Goal: Check status: Check status

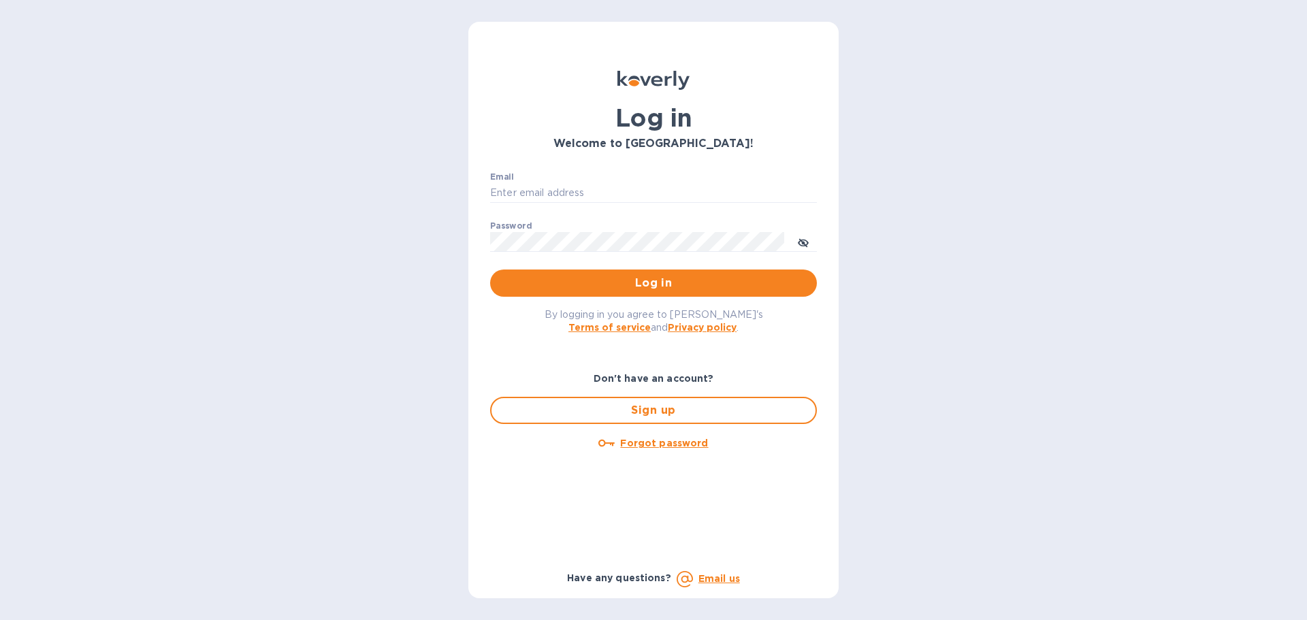
type input "cmr@ecs.one"
click at [603, 268] on p "​" at bounding box center [653, 262] width 327 height 16
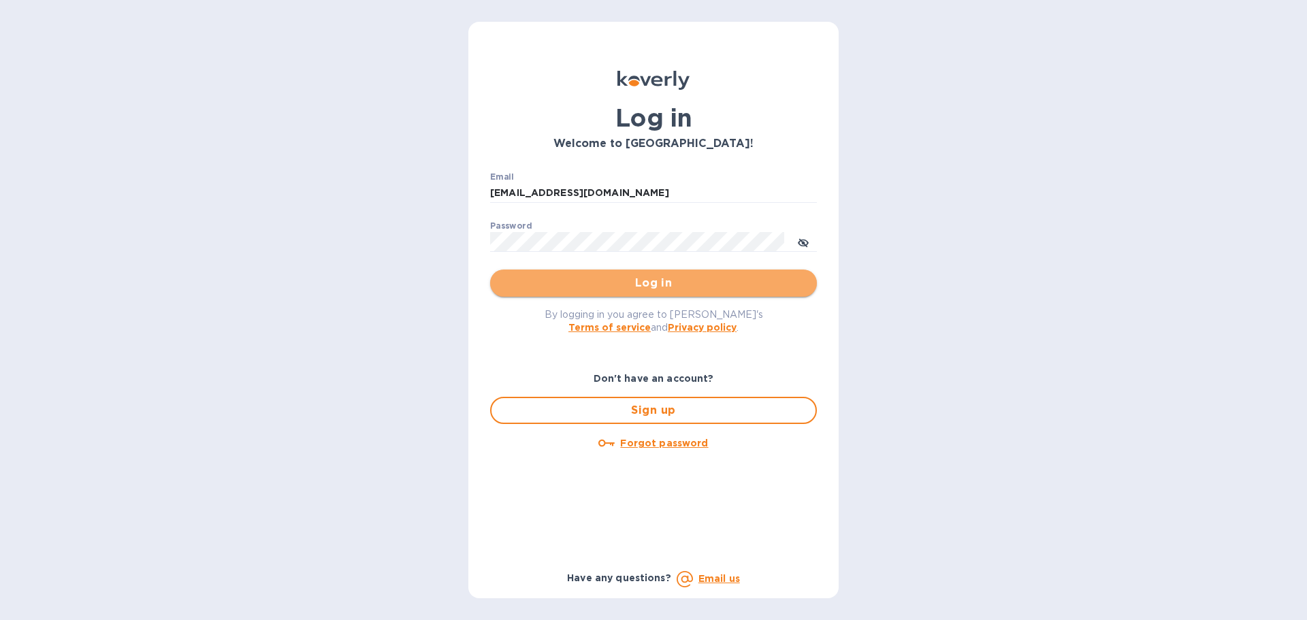
click at [607, 281] on span "Log in" at bounding box center [653, 283] width 305 height 16
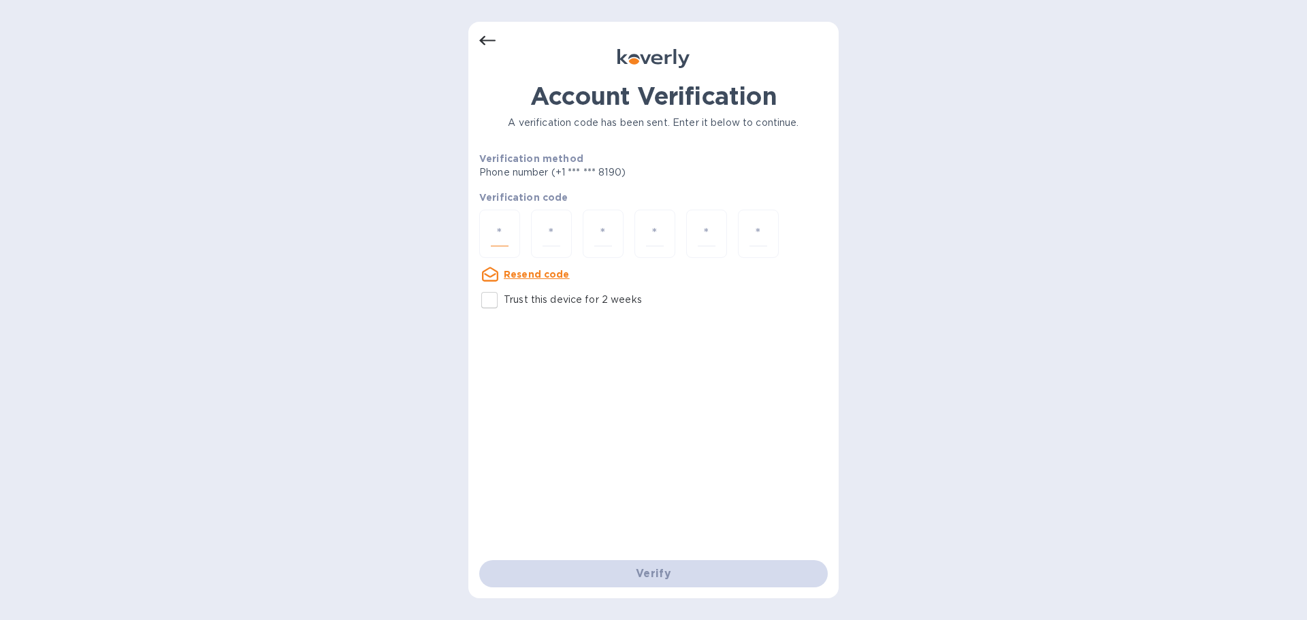
click at [504, 225] on input "number" at bounding box center [500, 233] width 18 height 25
type input "2"
type input "5"
type input "8"
type input "3"
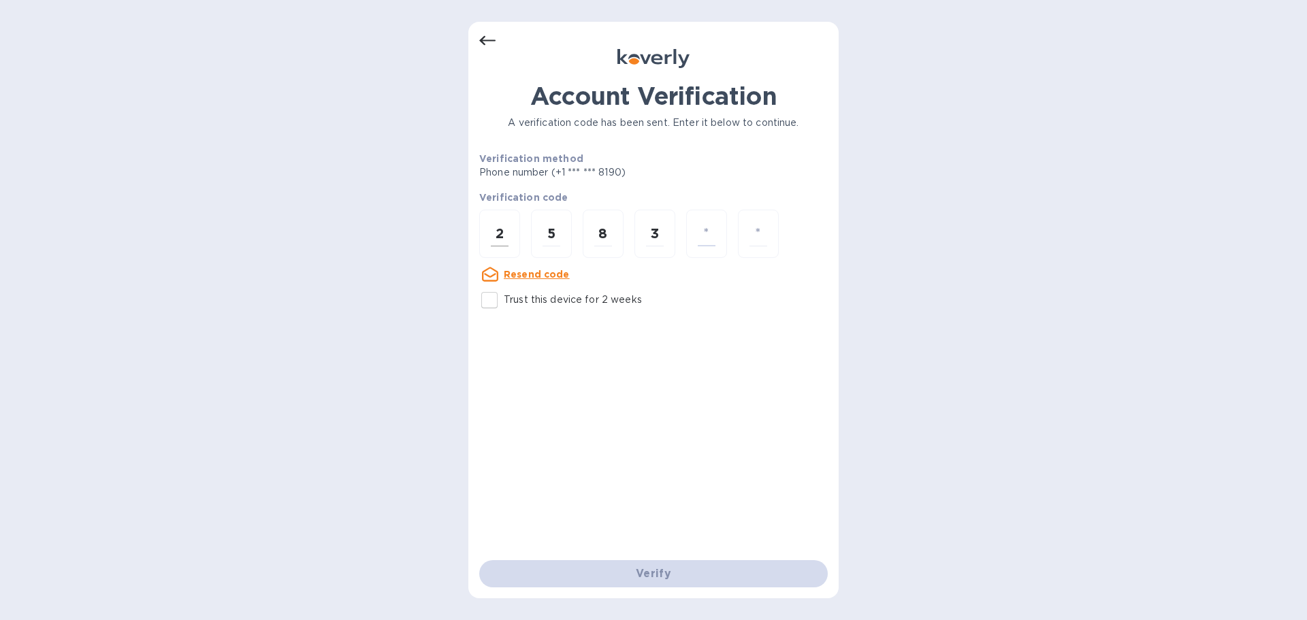
type input "2"
type input "7"
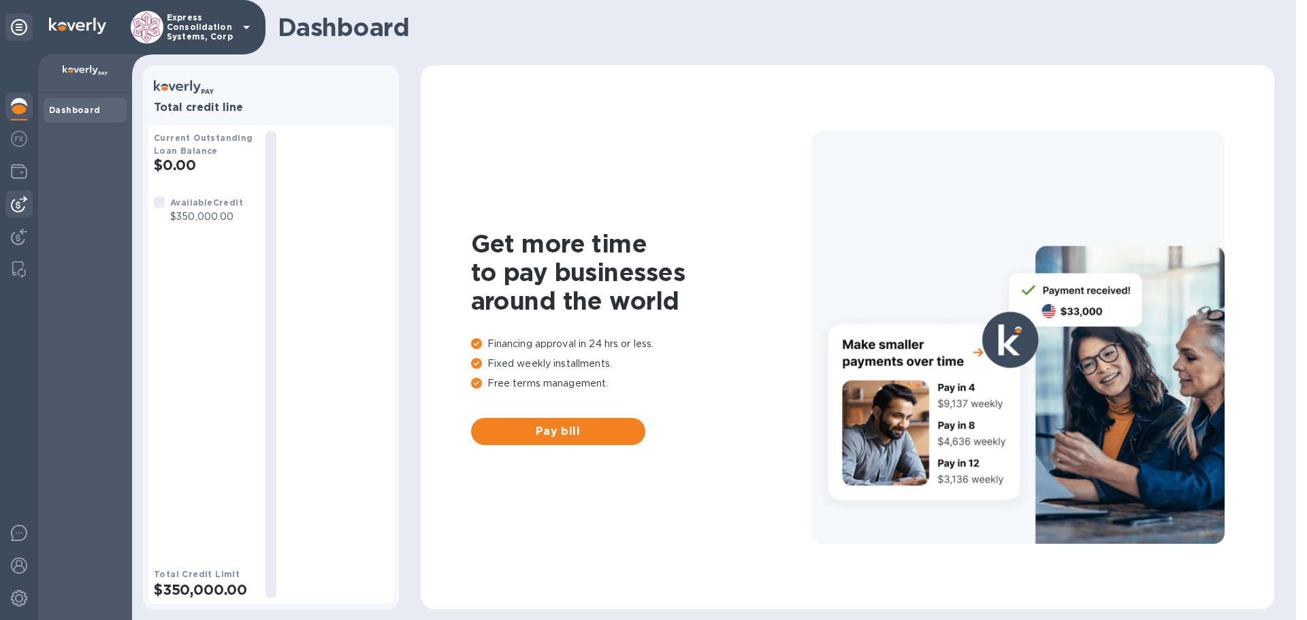
click at [20, 202] on img at bounding box center [19, 204] width 16 height 16
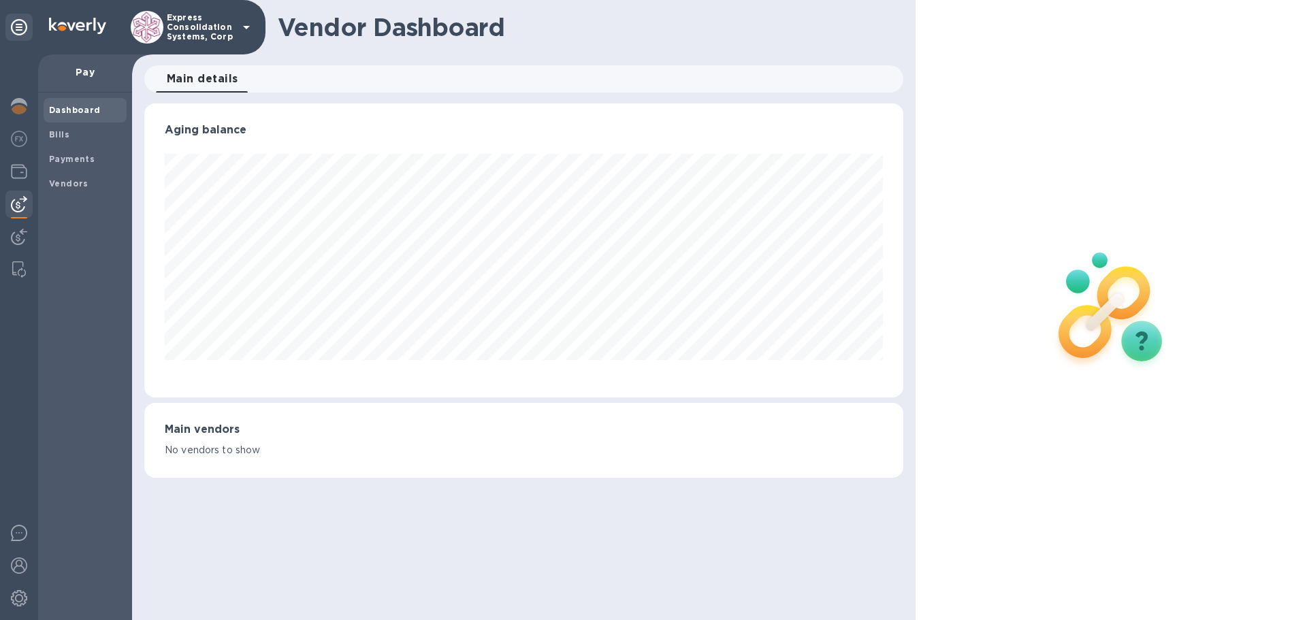
scroll to position [294, 759]
click at [74, 150] on div "Payments" at bounding box center [85, 159] width 83 height 25
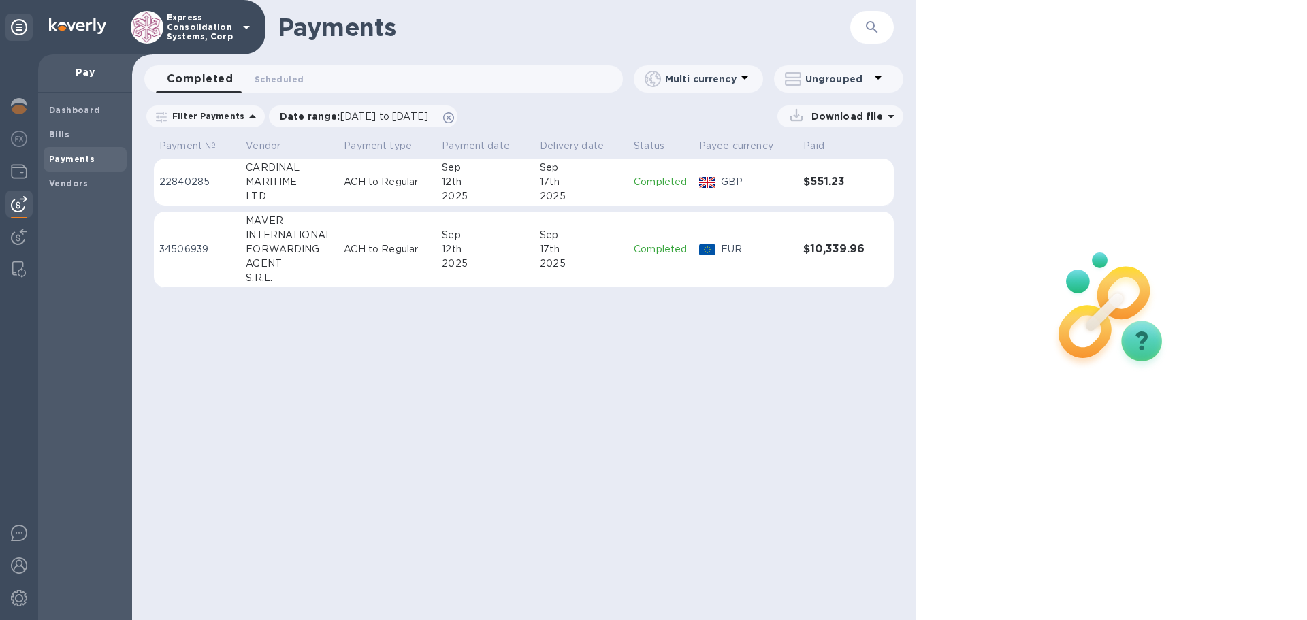
click at [677, 180] on p "Completed" at bounding box center [661, 182] width 54 height 14
